Goal: Task Accomplishment & Management: Manage account settings

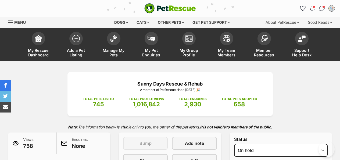
select select "other"
click at [113, 38] on img at bounding box center [114, 38] width 8 height 7
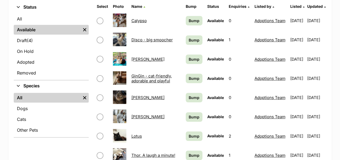
scroll to position [108, 0]
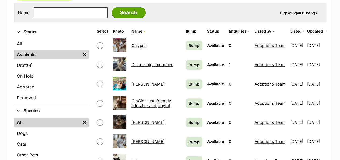
click at [44, 75] on link "On Hold" at bounding box center [51, 76] width 75 height 10
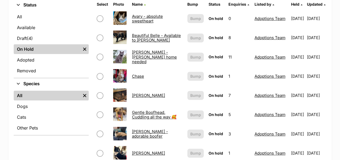
scroll to position [108, 0]
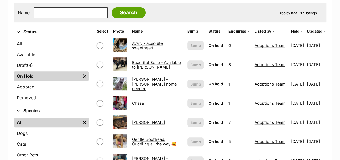
click at [24, 63] on link "Draft (4) Items" at bounding box center [51, 65] width 75 height 10
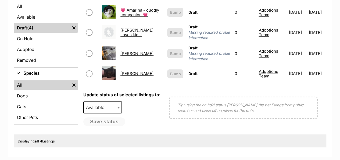
scroll to position [134, 0]
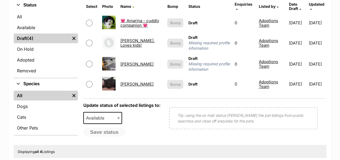
click at [127, 61] on link "Ginny" at bounding box center [137, 63] width 33 height 5
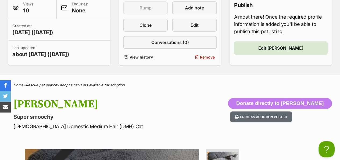
scroll to position [81, 0]
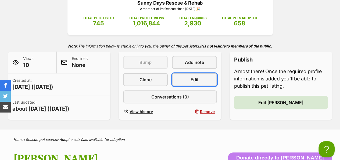
click at [190, 78] on link "Edit" at bounding box center [194, 79] width 45 height 13
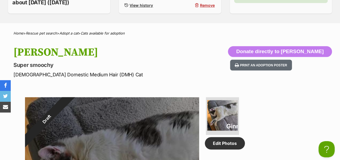
scroll to position [213, 0]
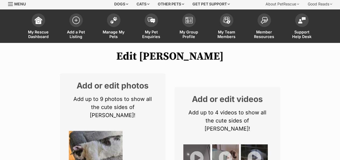
scroll to position [27, 0]
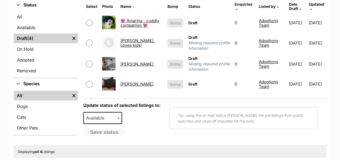
click at [30, 29] on link "Available" at bounding box center [46, 28] width 64 height 10
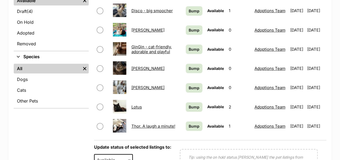
click at [139, 50] on link "GinGin - cat-friendly, adorable and playful" at bounding box center [151, 49] width 40 height 10
